Goal: Transaction & Acquisition: Obtain resource

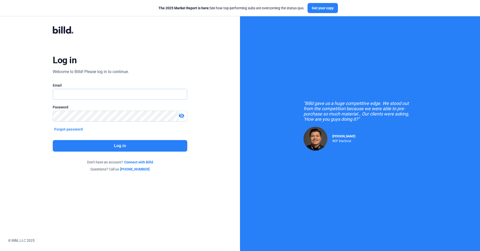
type input "[EMAIL_ADDRESS][DOMAIN_NAME]"
click at [104, 147] on button "Log in" at bounding box center [120, 146] width 134 height 12
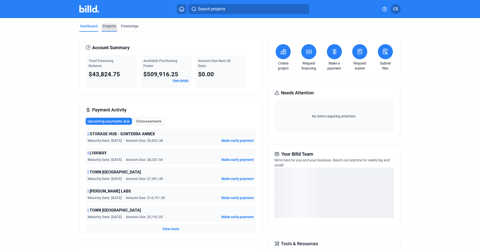
click at [105, 26] on div "Projects" at bounding box center [109, 26] width 13 height 5
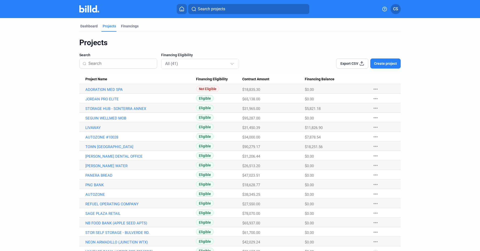
click at [92, 79] on span "Project Name" at bounding box center [96, 79] width 22 height 5
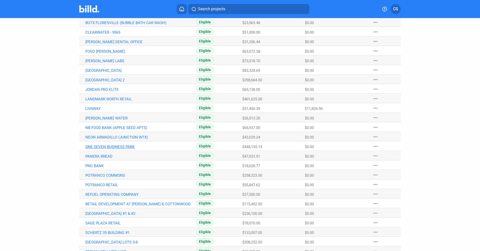
scroll to position [125, 0]
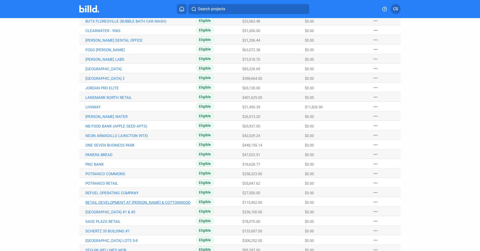
click at [113, 201] on link "RETAIL DEVELOPMENT AT [PERSON_NAME] & COTTONWOOD" at bounding box center [140, 202] width 111 height 5
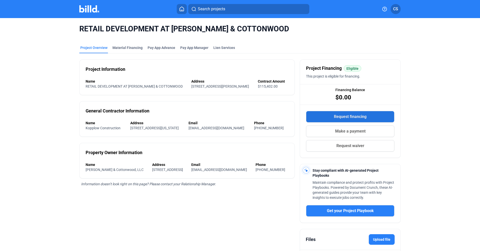
click at [335, 117] on span "Request financing" at bounding box center [350, 117] width 33 height 6
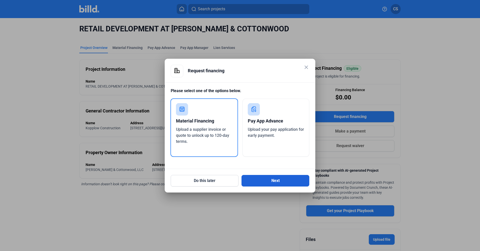
click at [265, 178] on button "Next" at bounding box center [275, 181] width 68 height 12
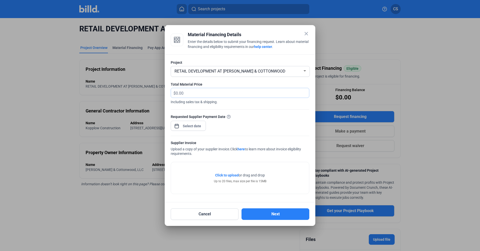
click at [210, 93] on input "text" at bounding box center [239, 93] width 127 height 10
type input "40,352.13"
click at [199, 121] on div at bounding box center [192, 125] width 22 height 9
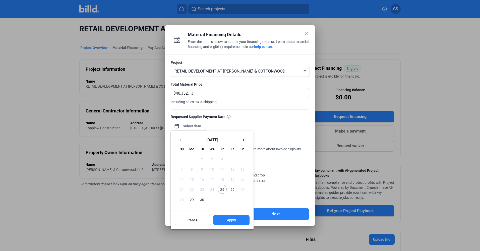
click at [221, 189] on span "25" at bounding box center [221, 189] width 9 height 9
click at [229, 219] on span "Apply" at bounding box center [231, 219] width 9 height 5
type input "[DATE]"
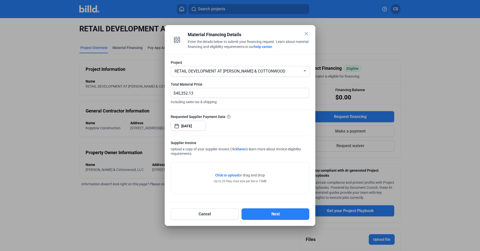
click at [224, 174] on span "Click to upload" at bounding box center [227, 175] width 24 height 4
click at [216, 176] on span "Click to upload" at bounding box center [227, 175] width 24 height 4
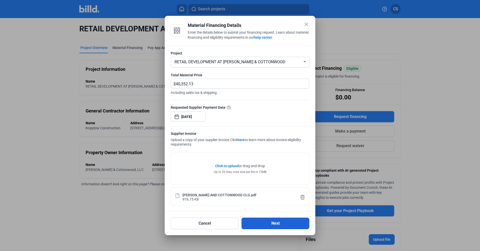
click at [275, 225] on button "Next" at bounding box center [275, 223] width 68 height 12
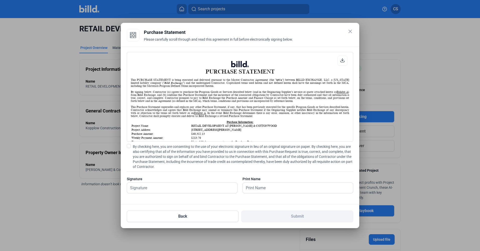
scroll to position [0, 0]
click at [165, 189] on input "text" at bounding box center [179, 188] width 105 height 10
type input "[PERSON_NAME]"
click at [129, 146] on span at bounding box center [129, 146] width 4 height 4
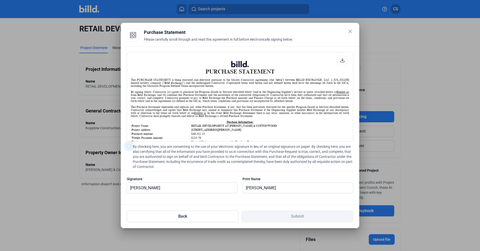
click at [0, 0] on input "By checking here, you are consenting to the use of your electronic signature in…" at bounding box center [0, 0] width 0 height 0
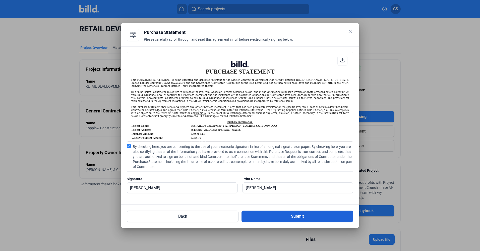
click at [277, 217] on button "Submit" at bounding box center [297, 216] width 112 height 12
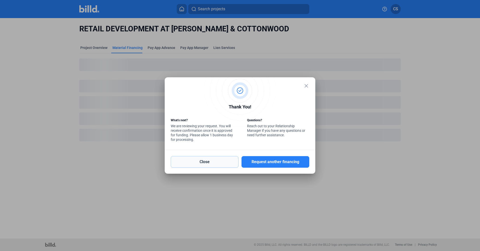
click at [185, 164] on button "Close" at bounding box center [205, 162] width 68 height 12
